Goal: Information Seeking & Learning: Learn about a topic

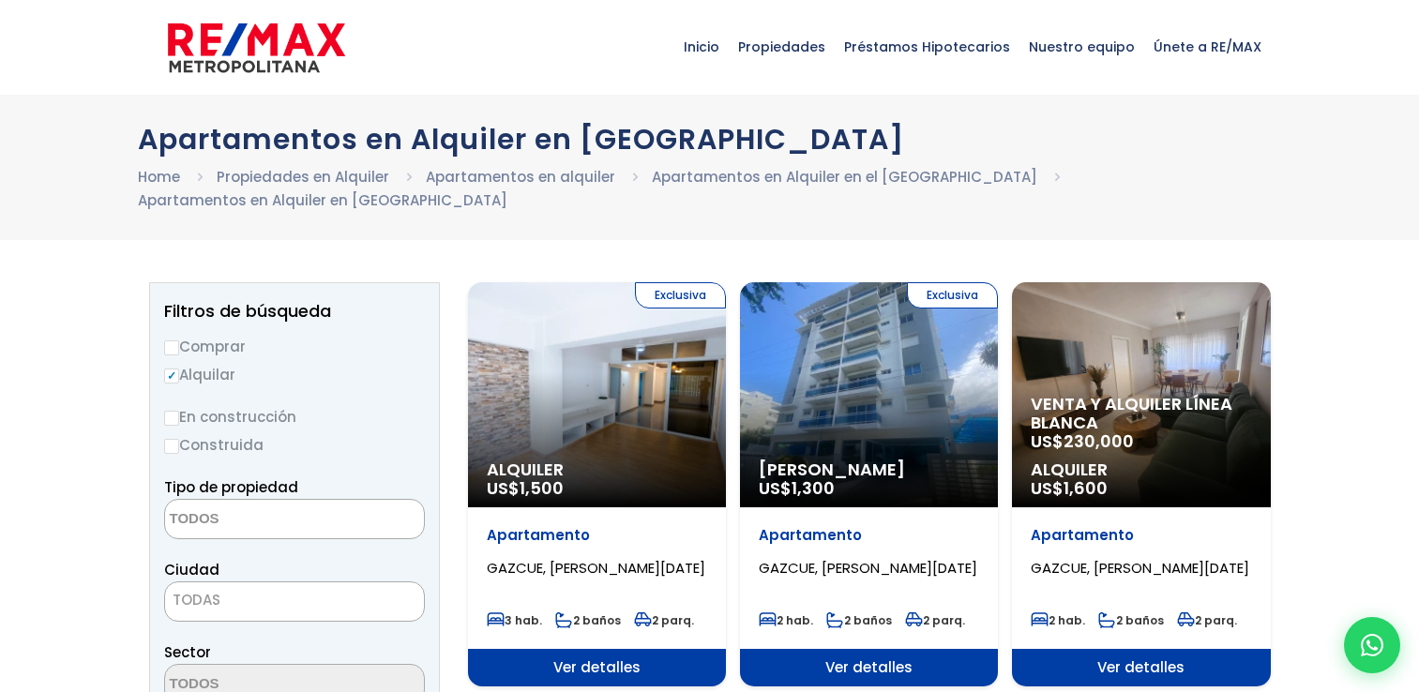
select select
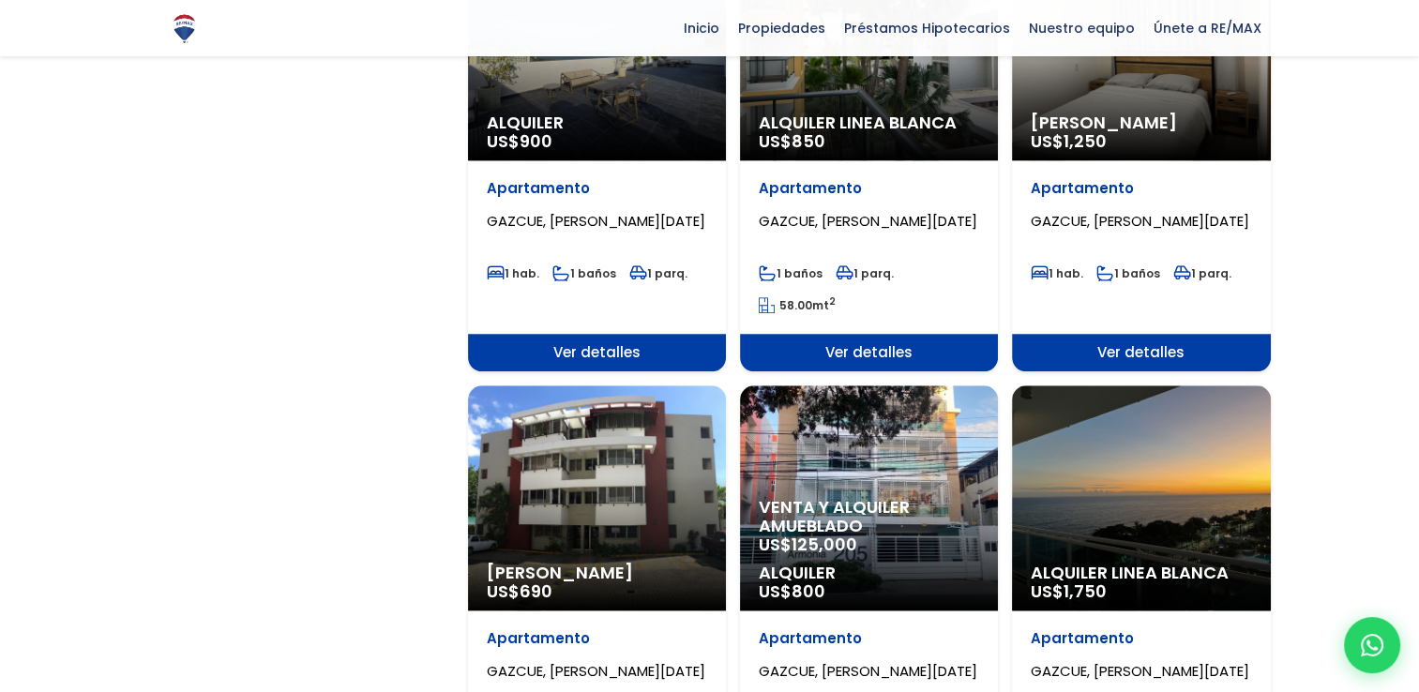
scroll to position [1602, 0]
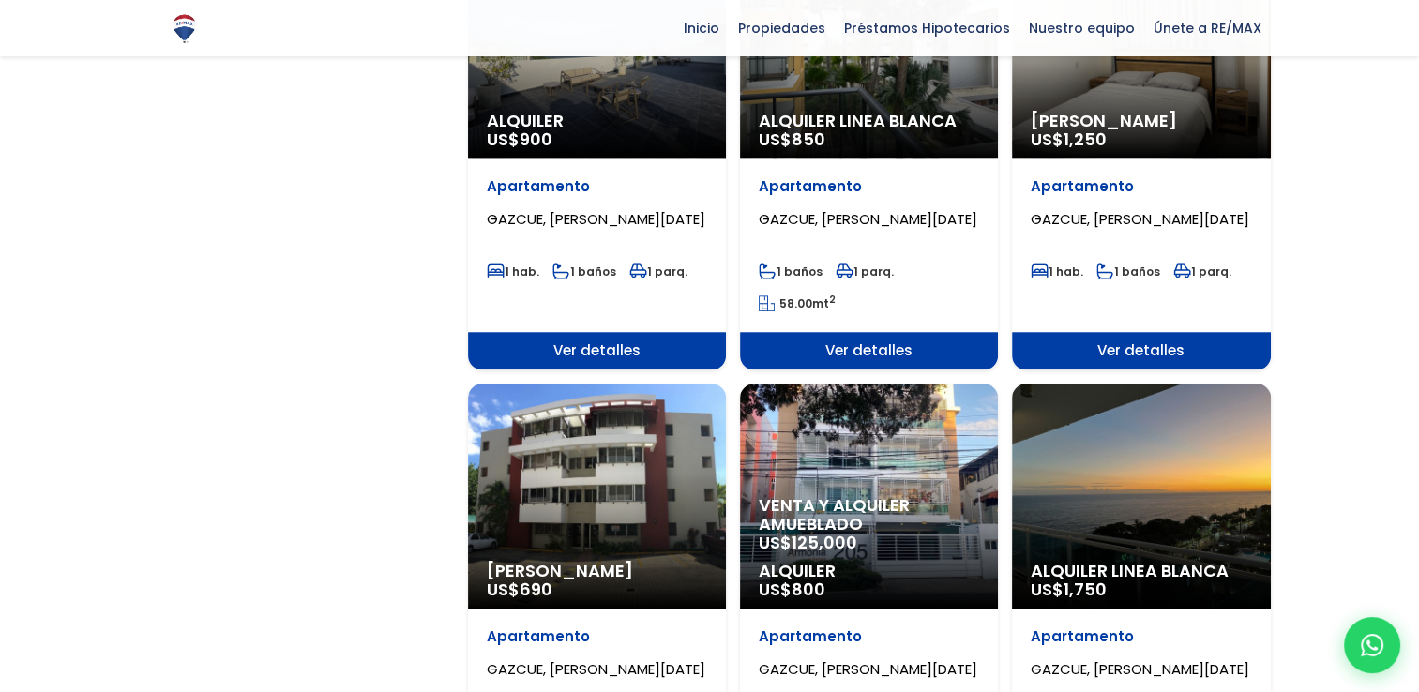
click at [601, 567] on p "Alquiler Amueblado US$ 690" at bounding box center [597, 581] width 220 height 38
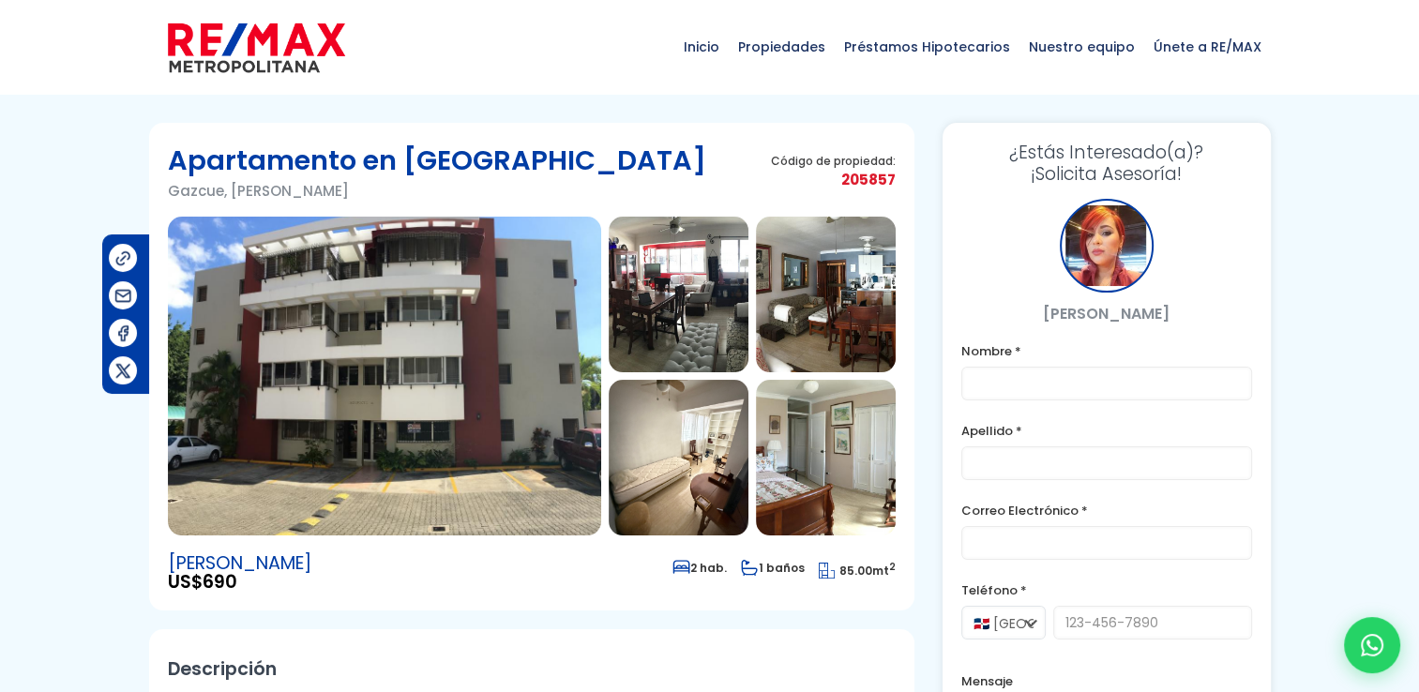
click at [388, 344] on img at bounding box center [384, 376] width 433 height 319
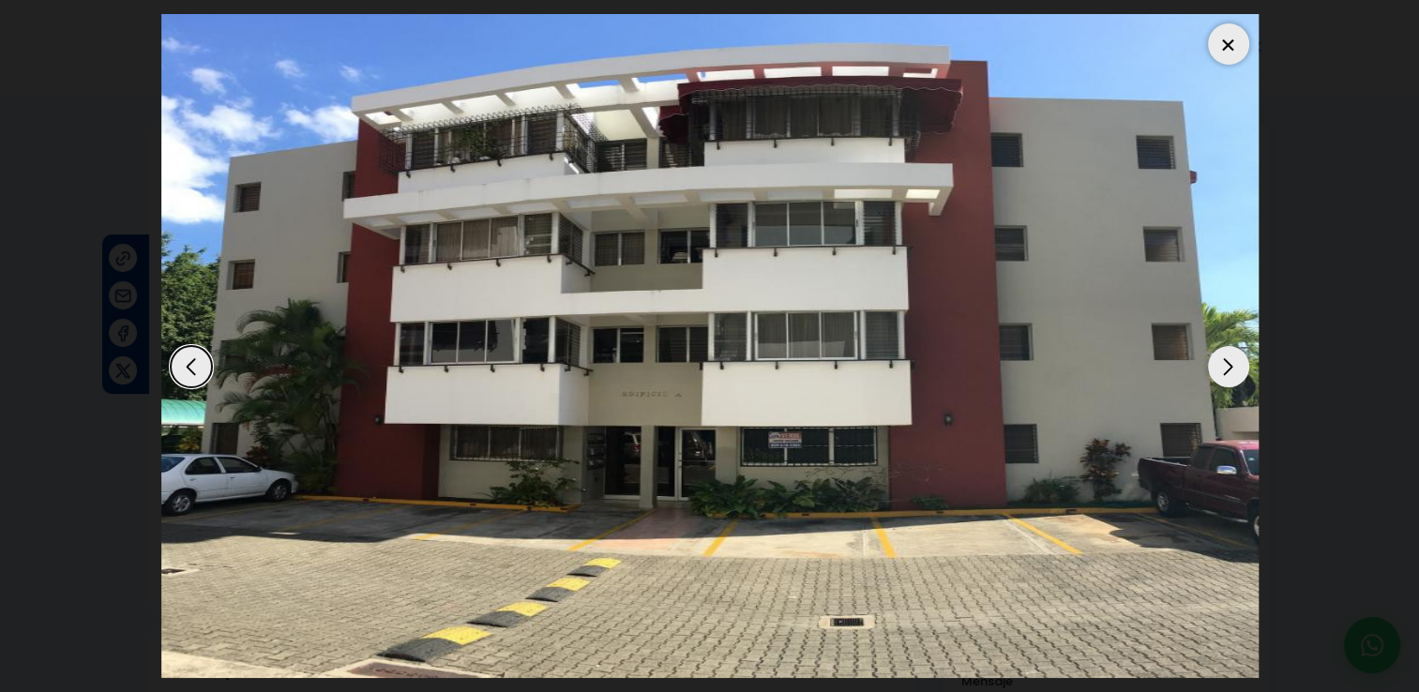
click at [603, 414] on img "1 / 6" at bounding box center [709, 346] width 1097 height 664
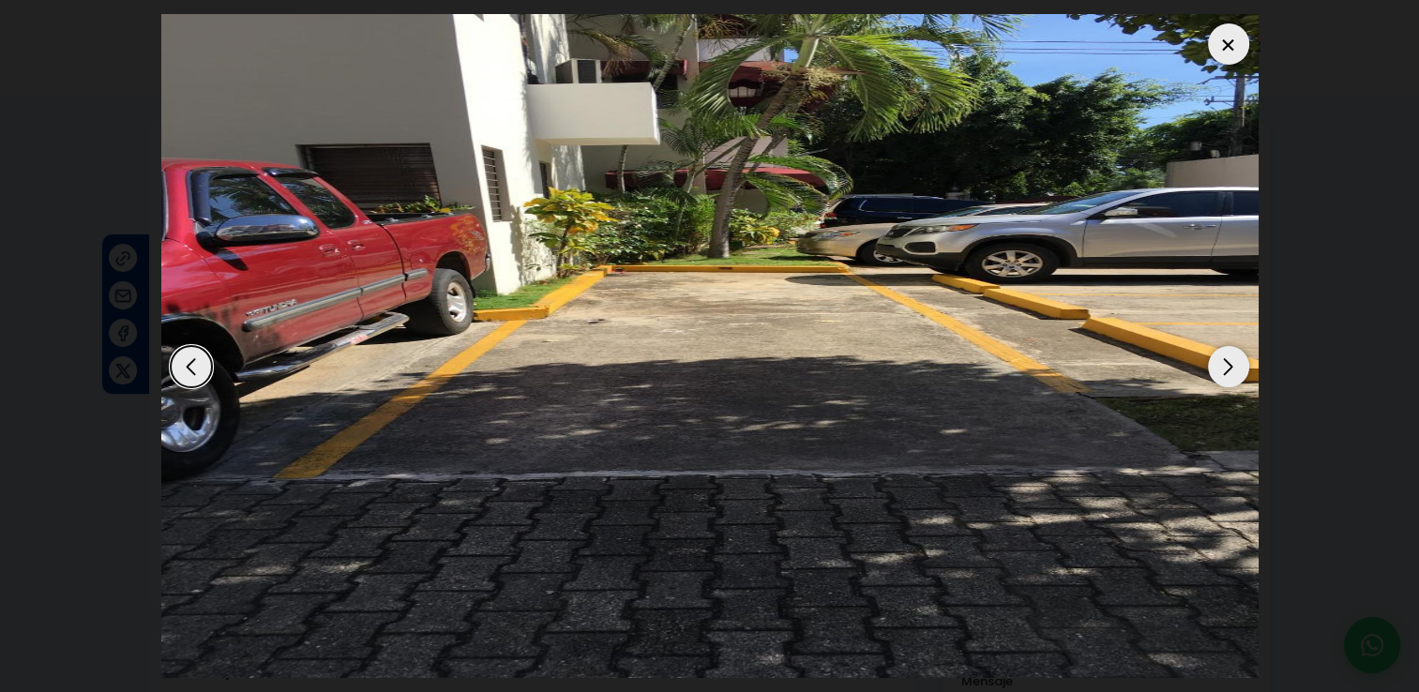
click at [605, 414] on img "6 / 6" at bounding box center [709, 346] width 1097 height 664
click at [1226, 42] on div at bounding box center [1228, 43] width 41 height 41
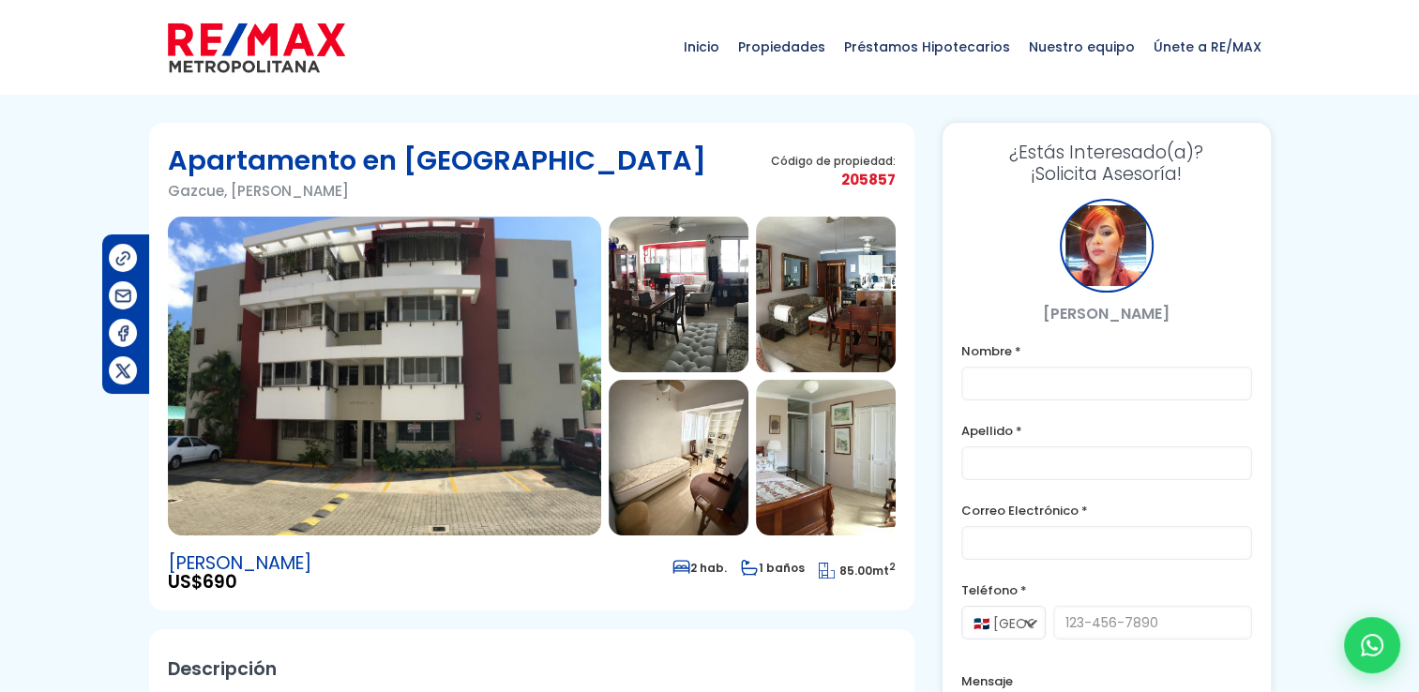
click at [655, 330] on img at bounding box center [679, 295] width 140 height 156
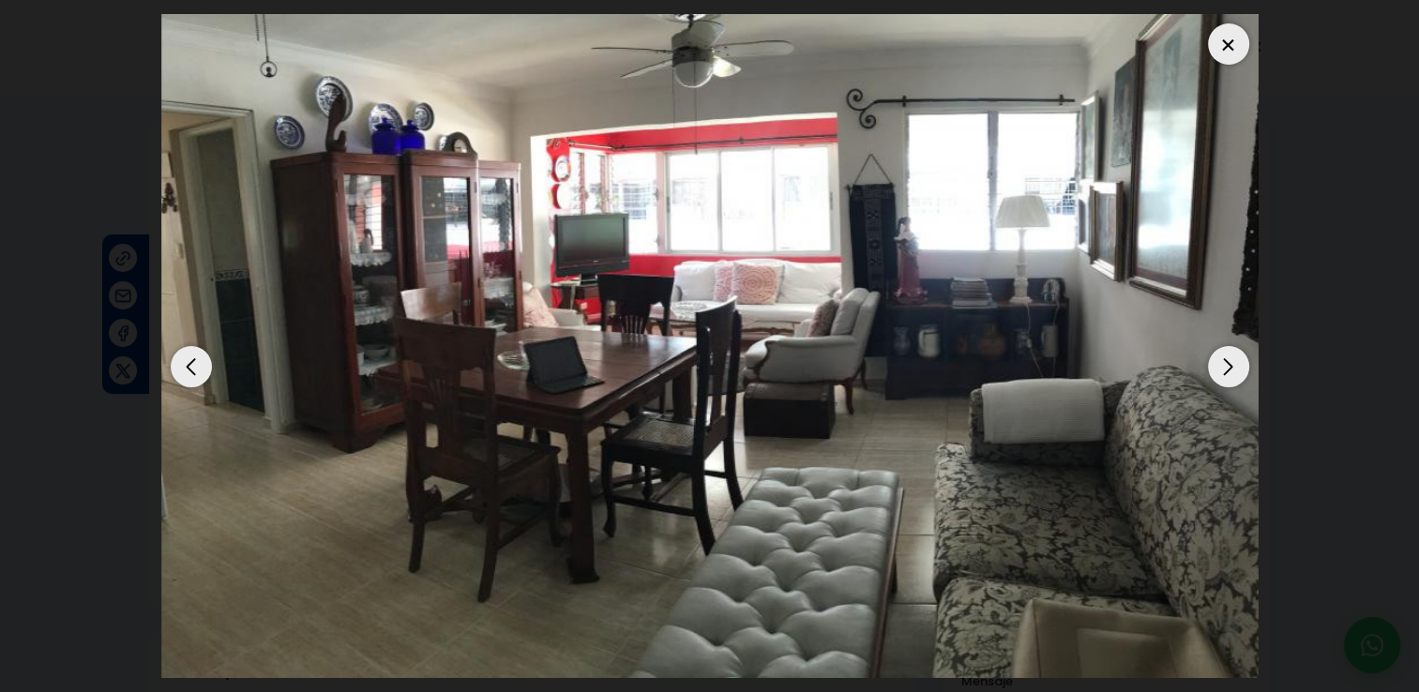
click at [187, 374] on div "Previous slide" at bounding box center [191, 366] width 41 height 41
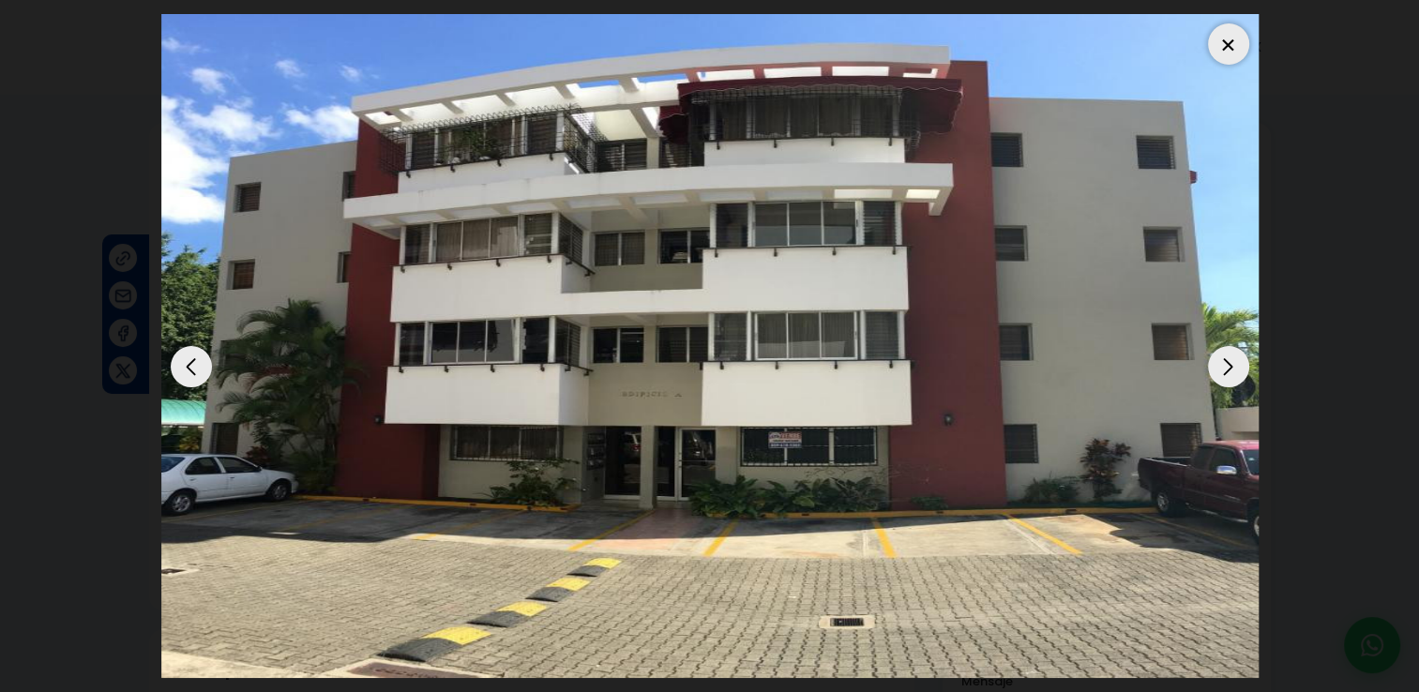
click at [187, 374] on div "Previous slide" at bounding box center [191, 366] width 41 height 41
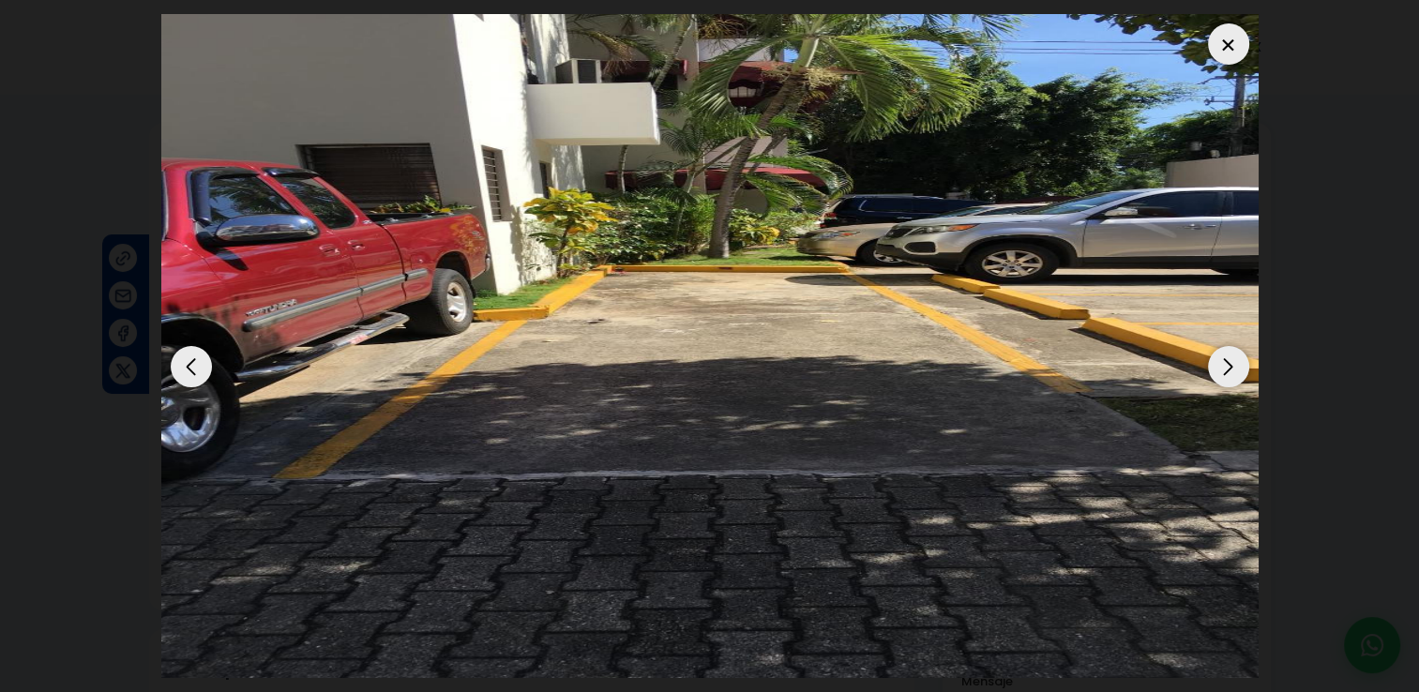
click at [187, 374] on div "Previous slide" at bounding box center [191, 366] width 41 height 41
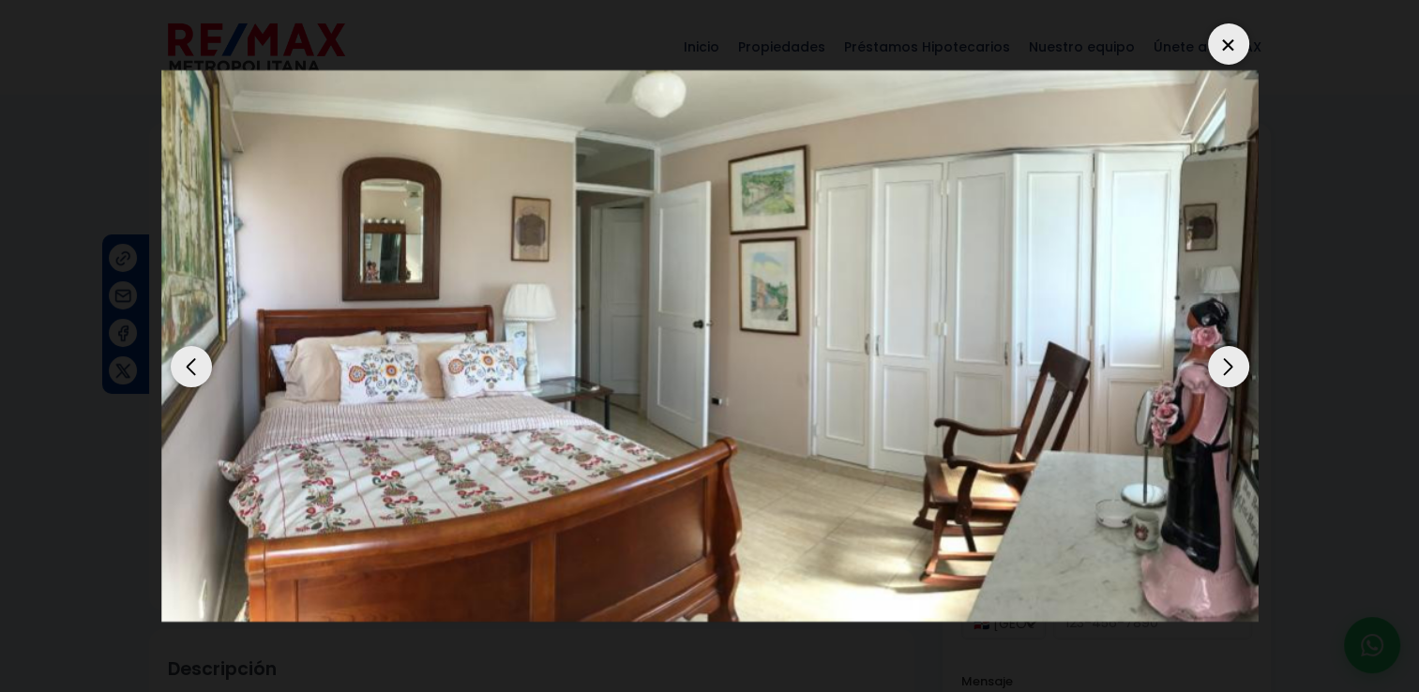
click at [187, 374] on div "Previous slide" at bounding box center [191, 366] width 41 height 41
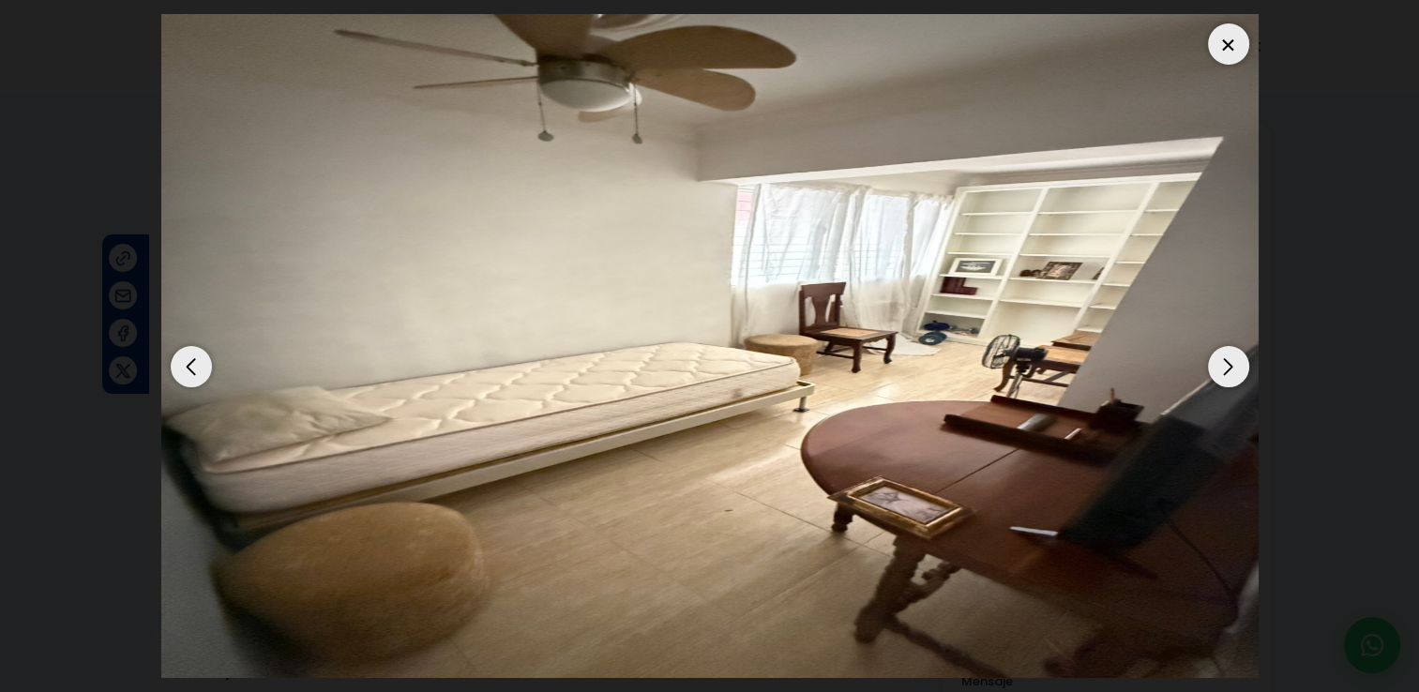
click at [187, 374] on div "Previous slide" at bounding box center [191, 366] width 41 height 41
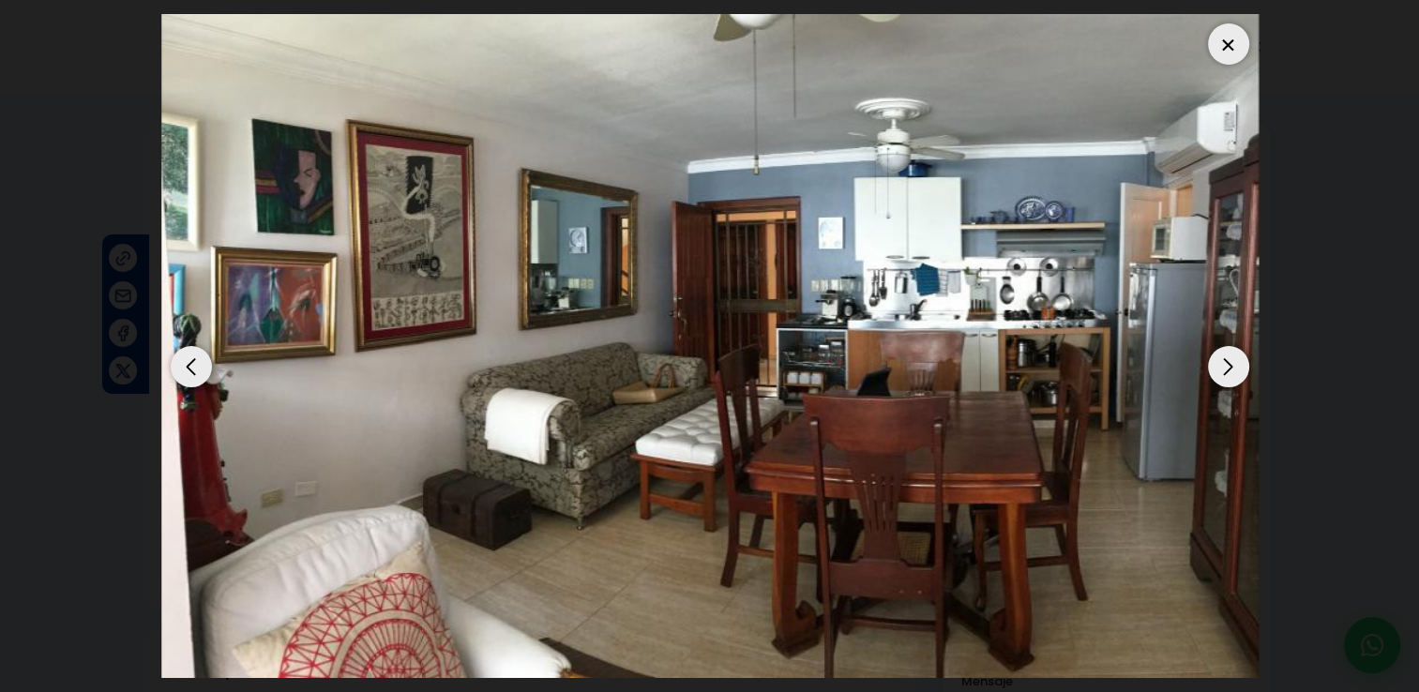
click at [187, 374] on div "Previous slide" at bounding box center [191, 366] width 41 height 41
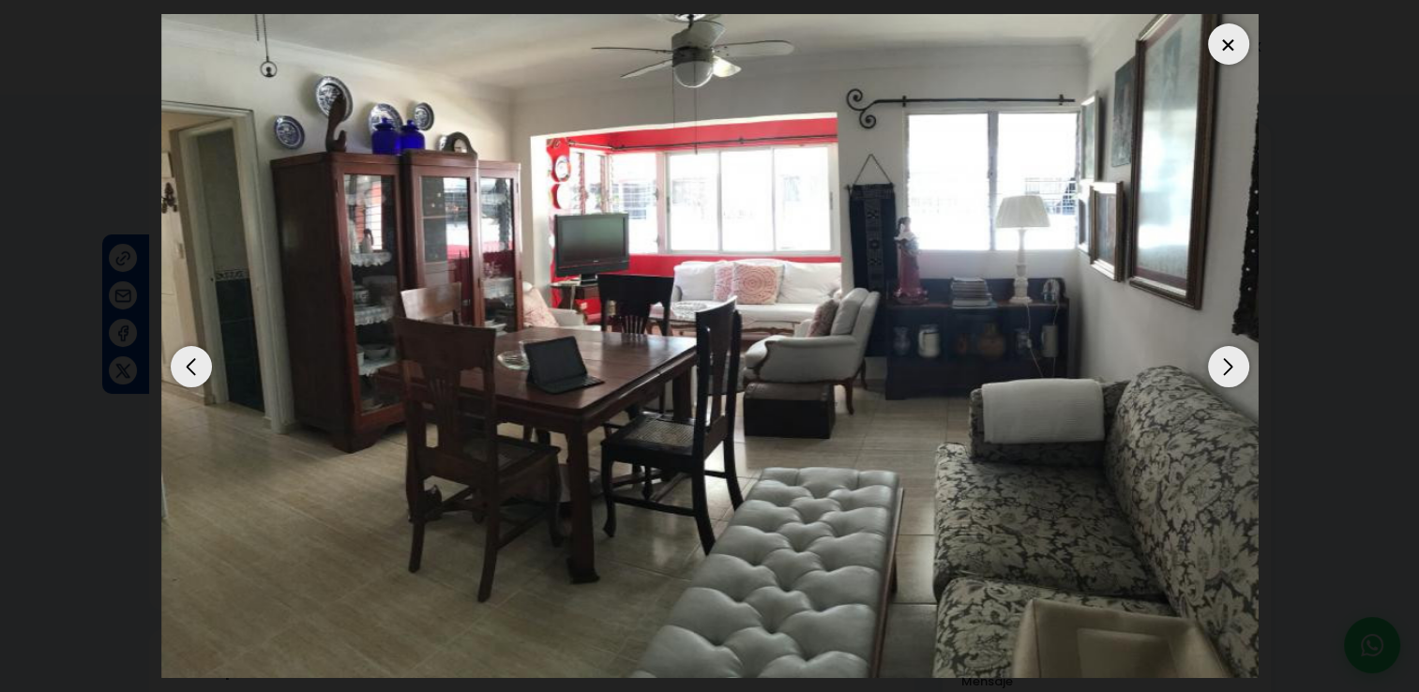
click at [187, 374] on div "Previous slide" at bounding box center [191, 366] width 41 height 41
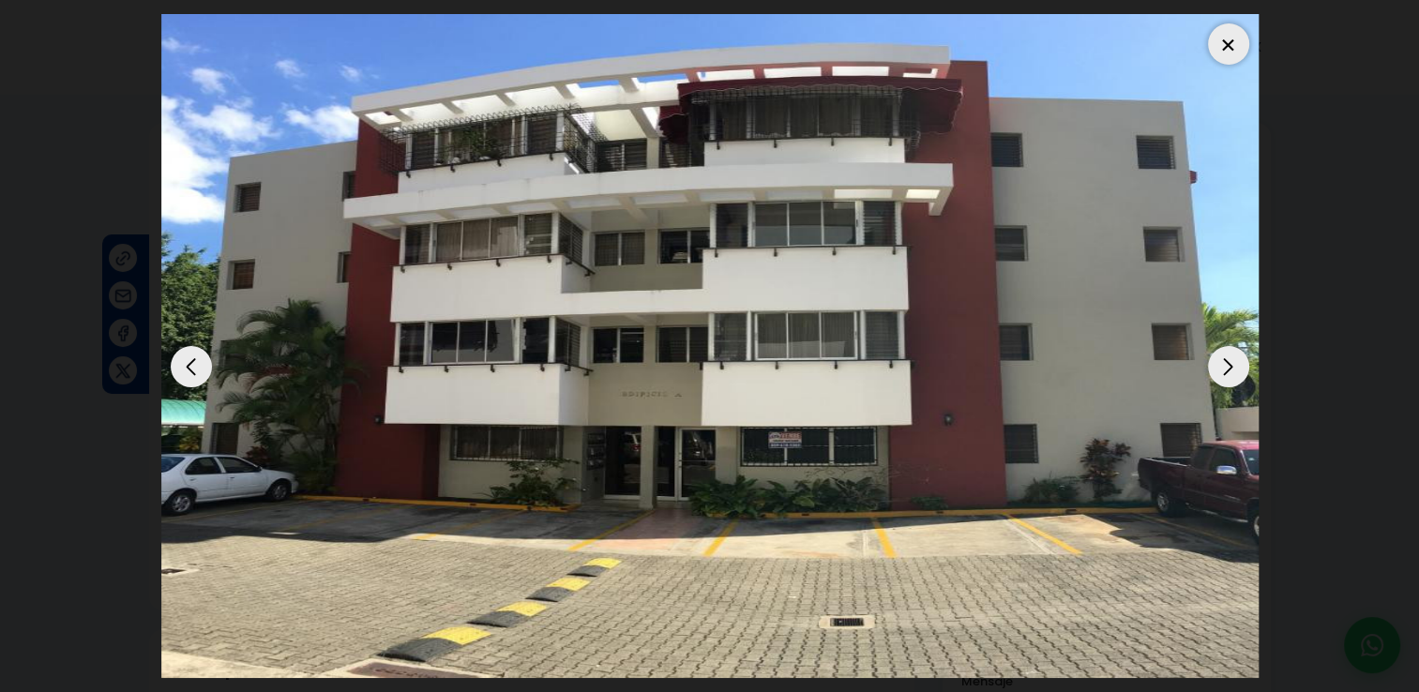
click at [1225, 51] on div at bounding box center [1228, 43] width 41 height 41
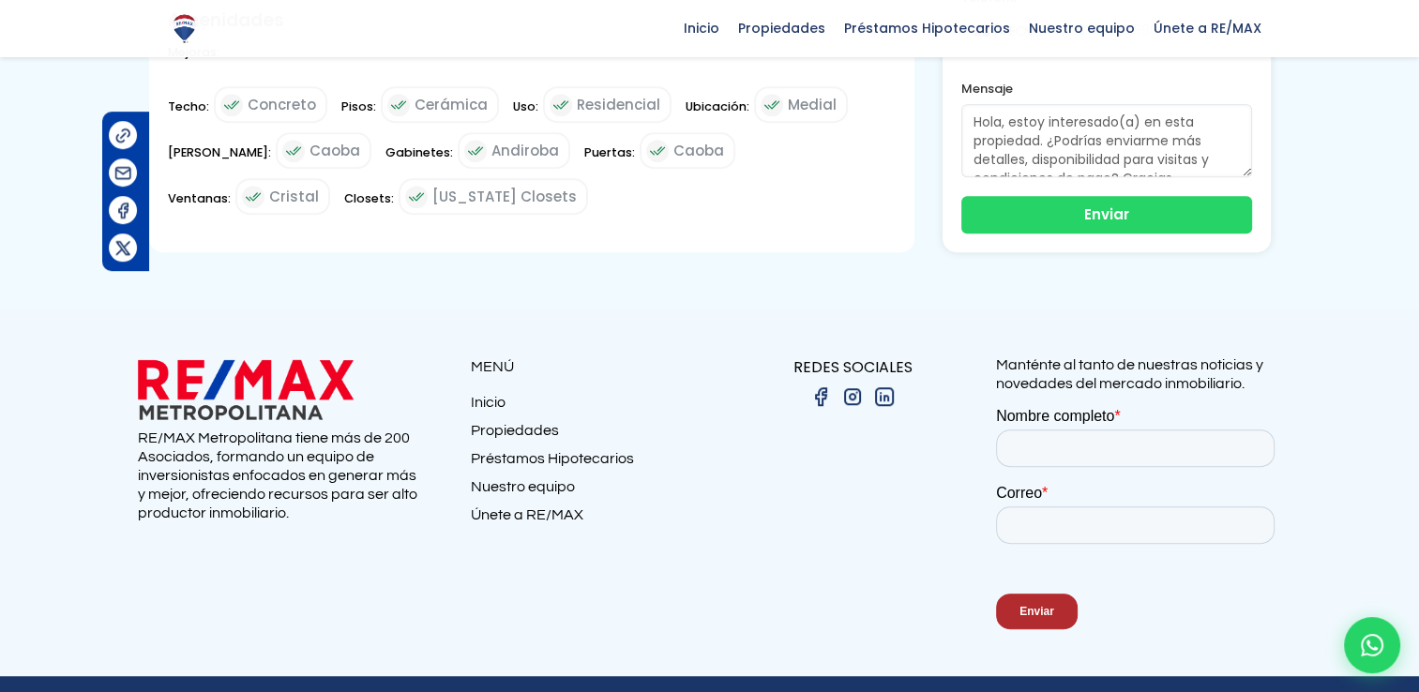
scroll to position [1047, 0]
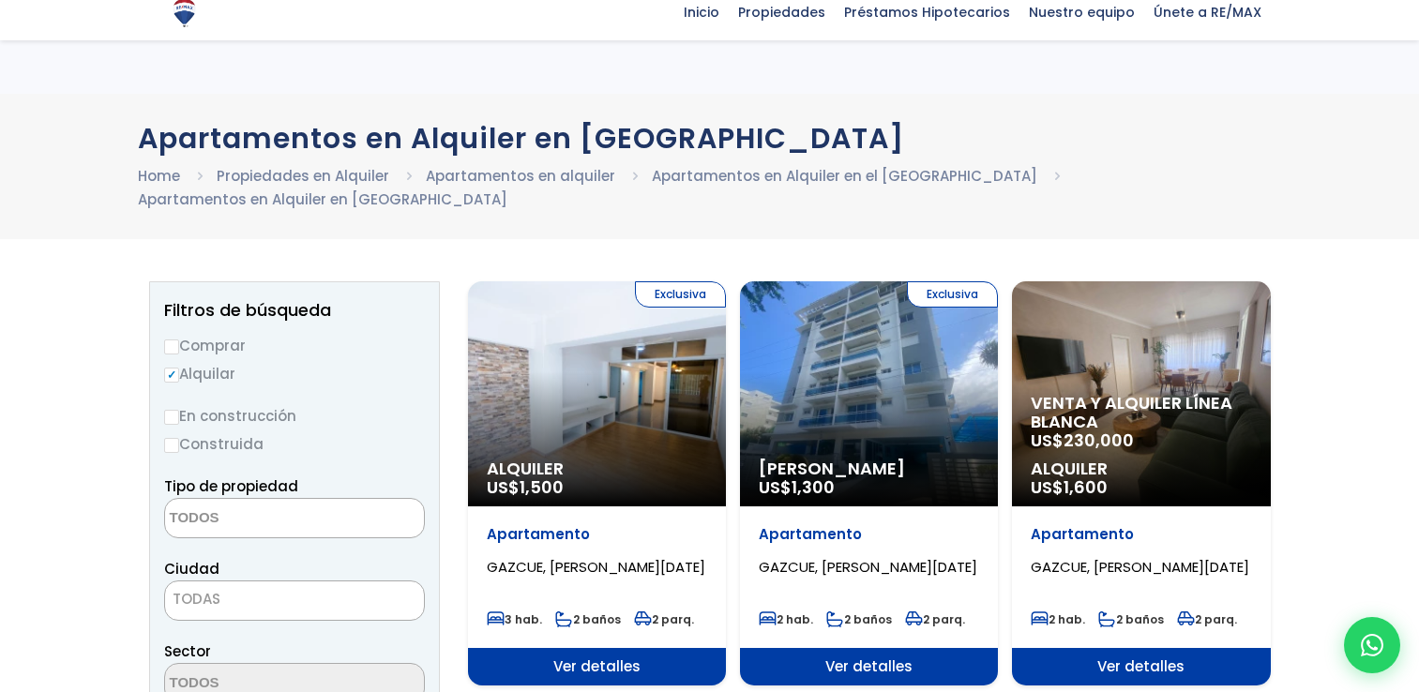
select select
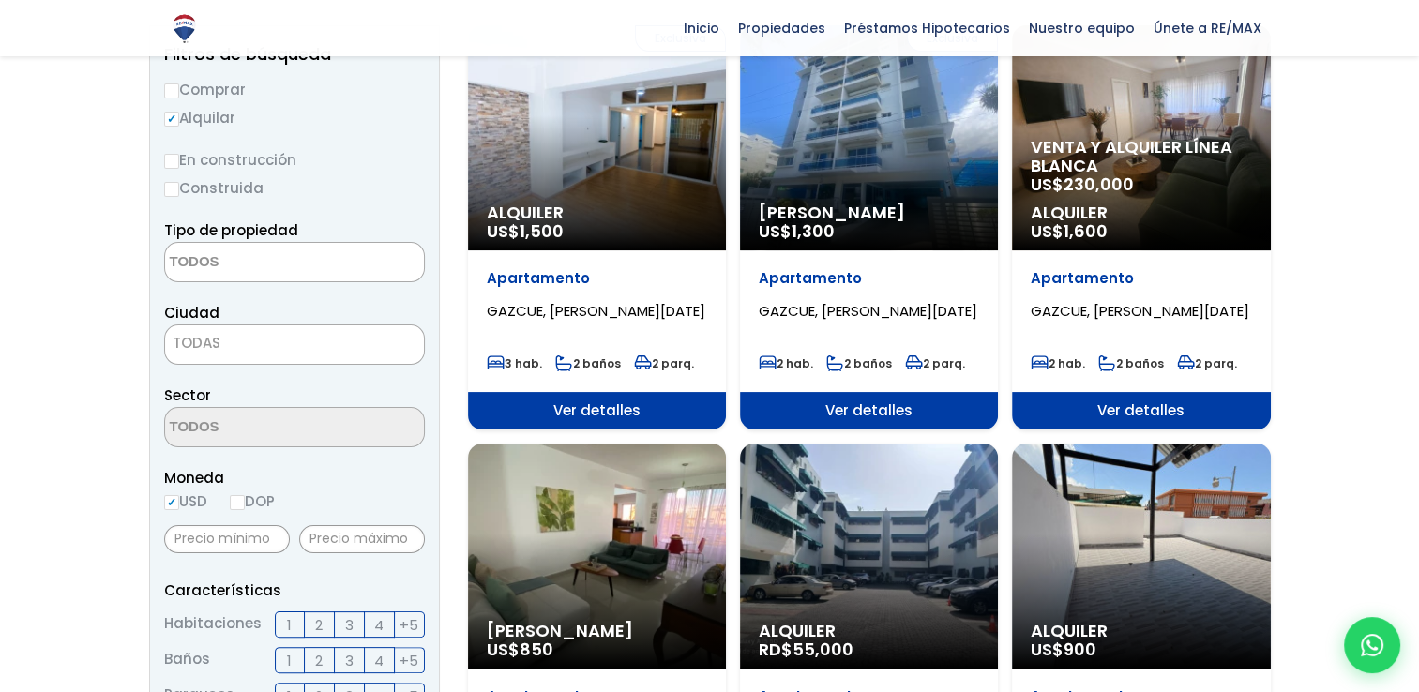
scroll to position [185, 0]
